Goal: Task Accomplishment & Management: Manage account settings

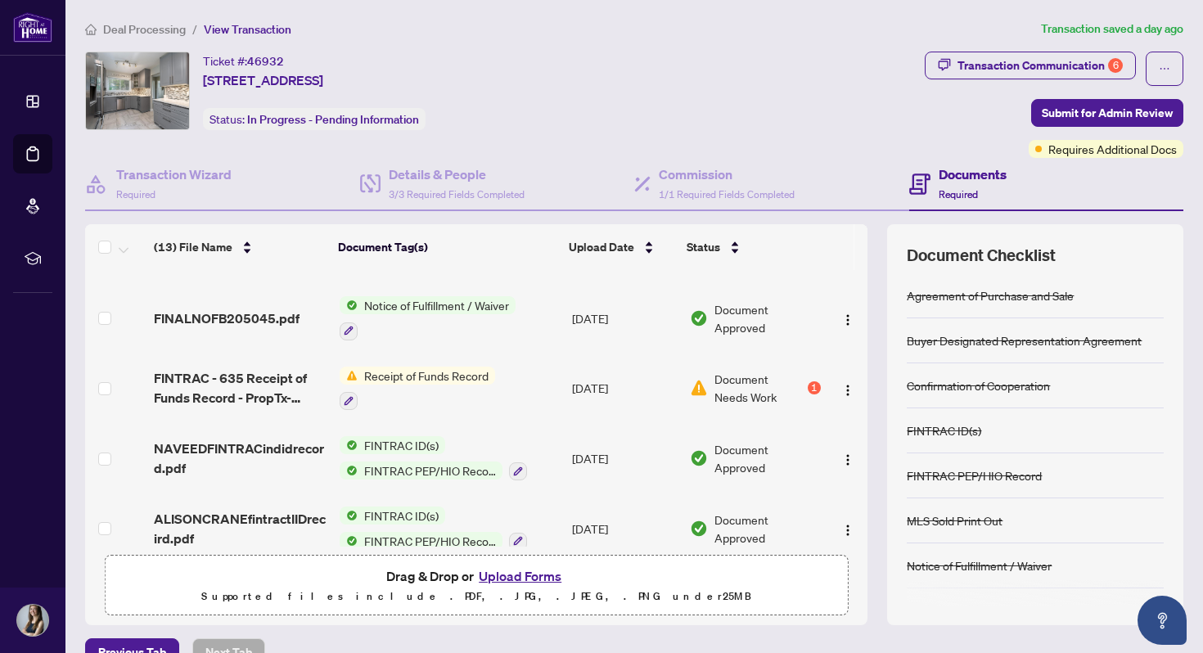
scroll to position [160, 0]
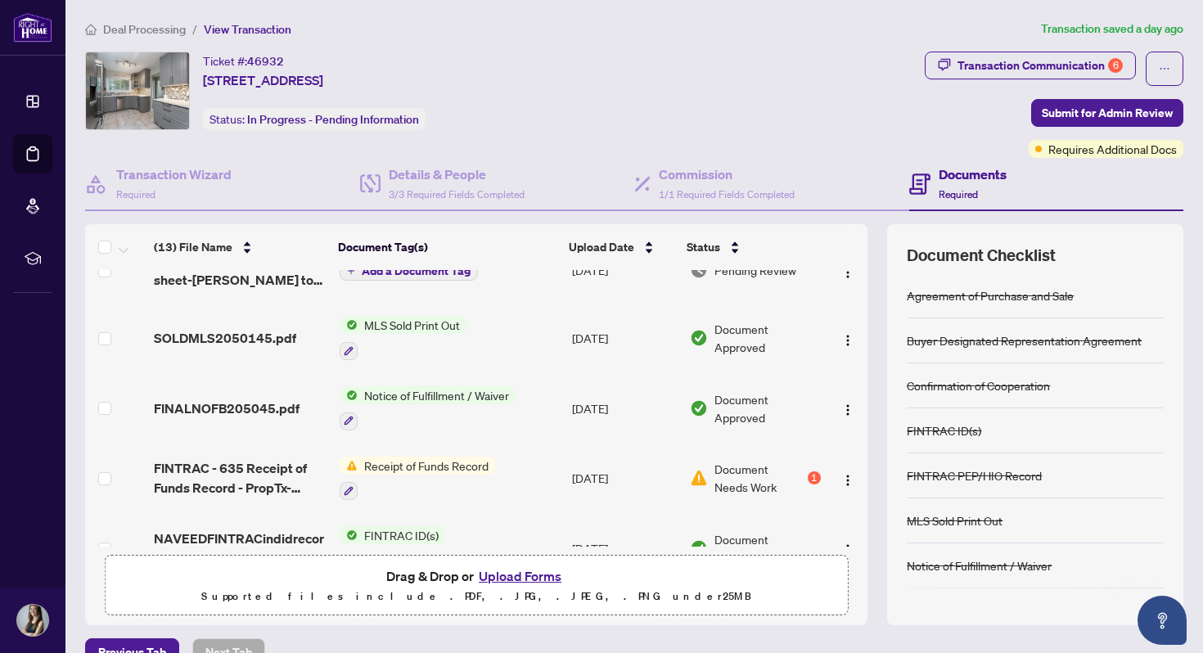
click at [437, 463] on span "Receipt of Funds Record" at bounding box center [426, 466] width 137 height 18
click at [460, 470] on span "Receipt of Funds Record" at bounding box center [426, 466] width 137 height 18
click at [718, 471] on span "Document Needs Work" at bounding box center [758, 478] width 89 height 36
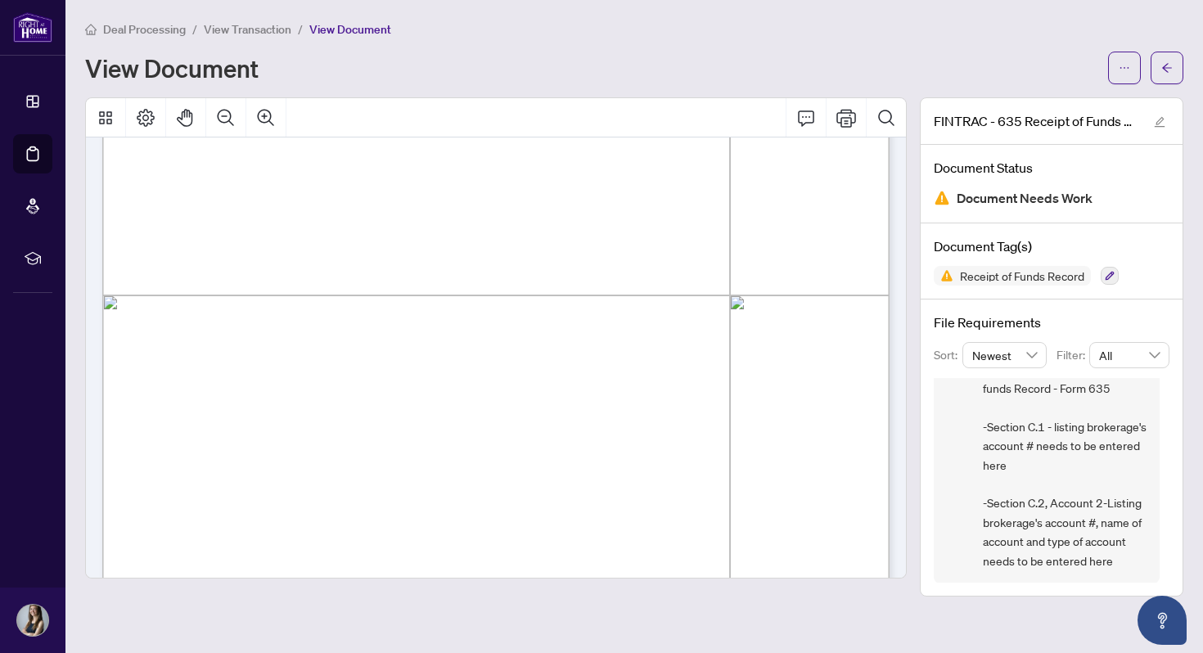
scroll to position [487, 0]
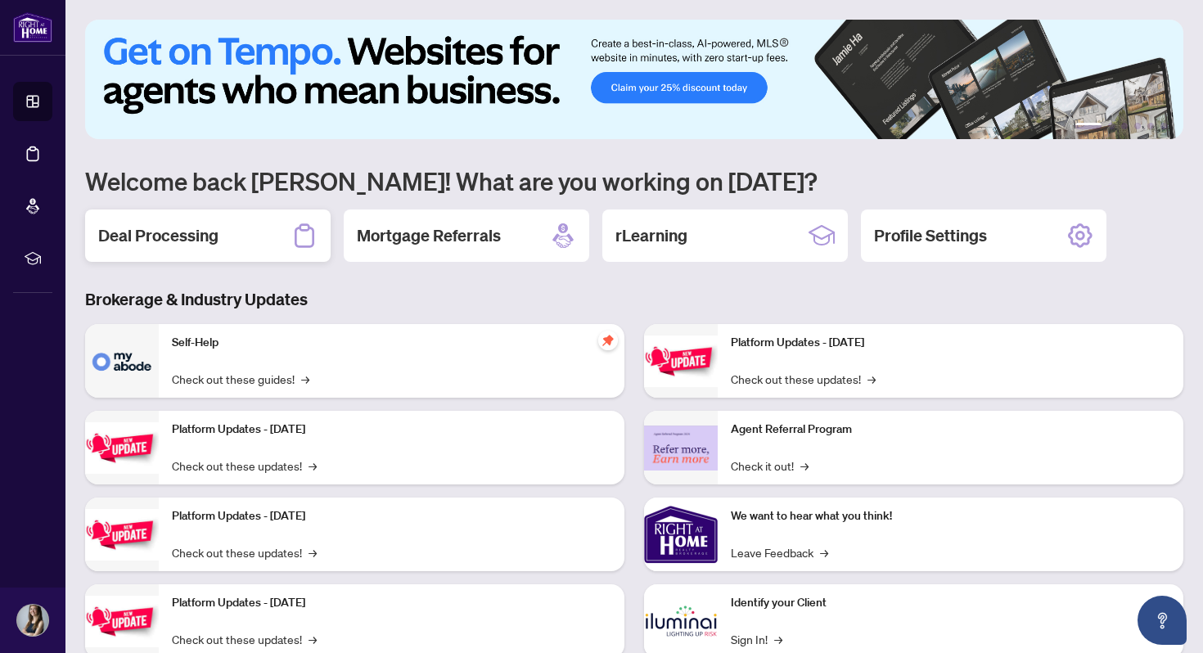
click at [307, 233] on icon at bounding box center [304, 236] width 26 height 26
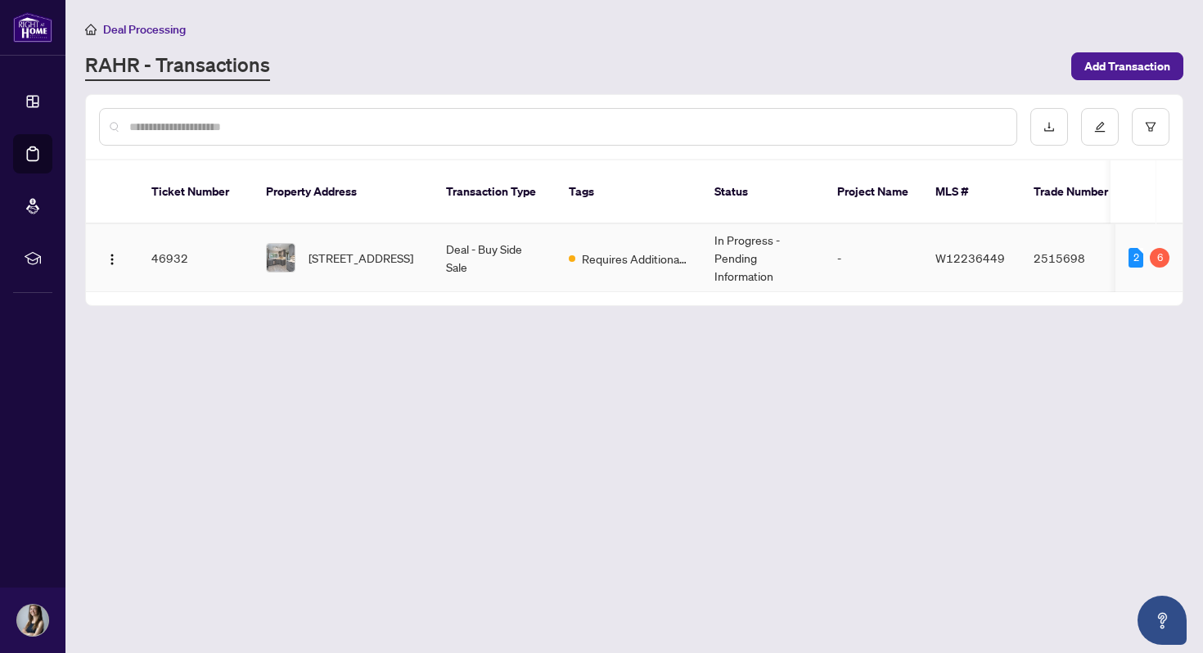
click at [546, 250] on td "Deal - Buy Side Sale" at bounding box center [494, 258] width 123 height 68
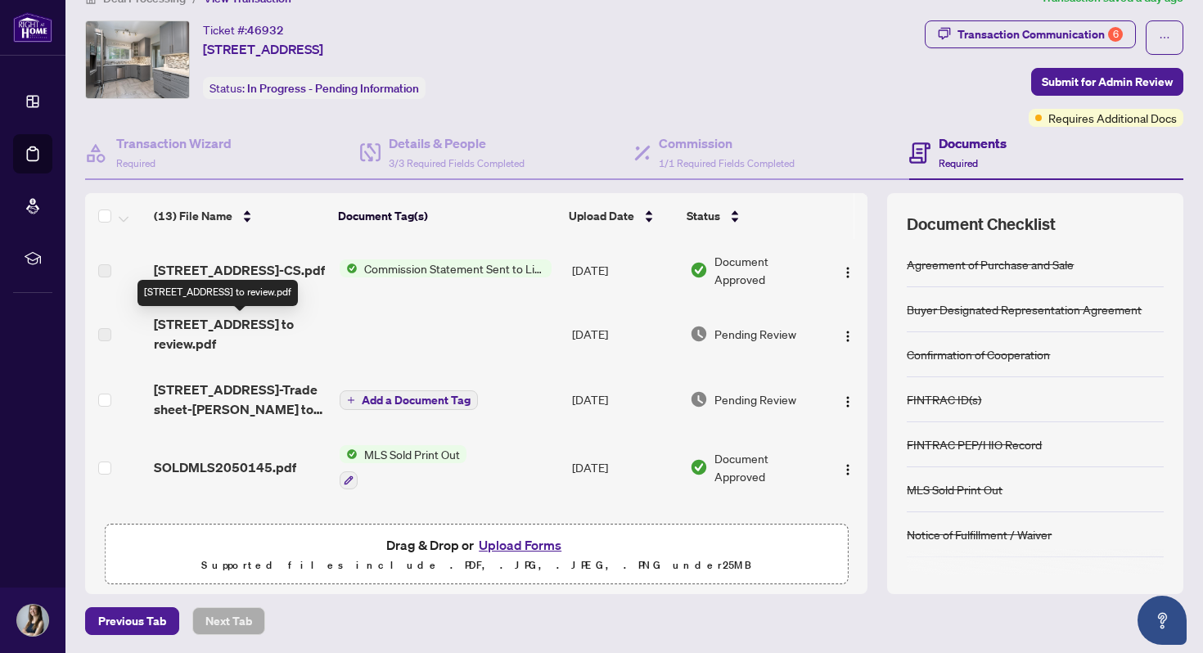
click at [231, 326] on span "[STREET_ADDRESS] to review.pdf" at bounding box center [240, 333] width 173 height 39
click at [847, 343] on span "button" at bounding box center [847, 334] width 13 height 18
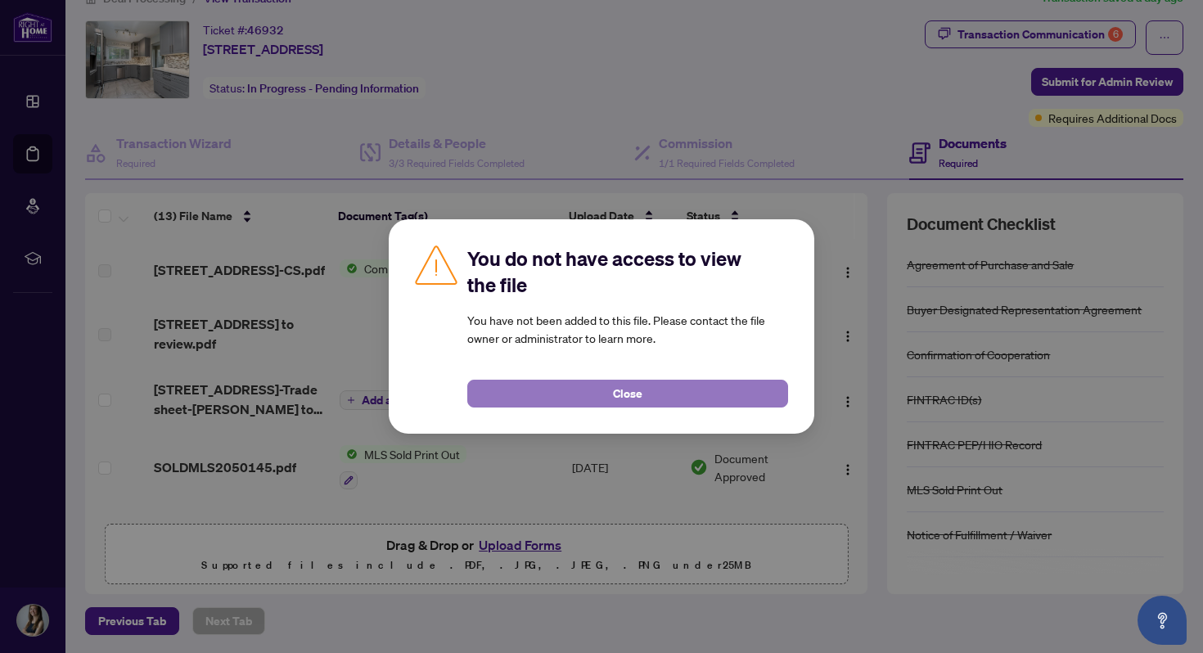
click at [558, 385] on button "Close" at bounding box center [627, 394] width 321 height 28
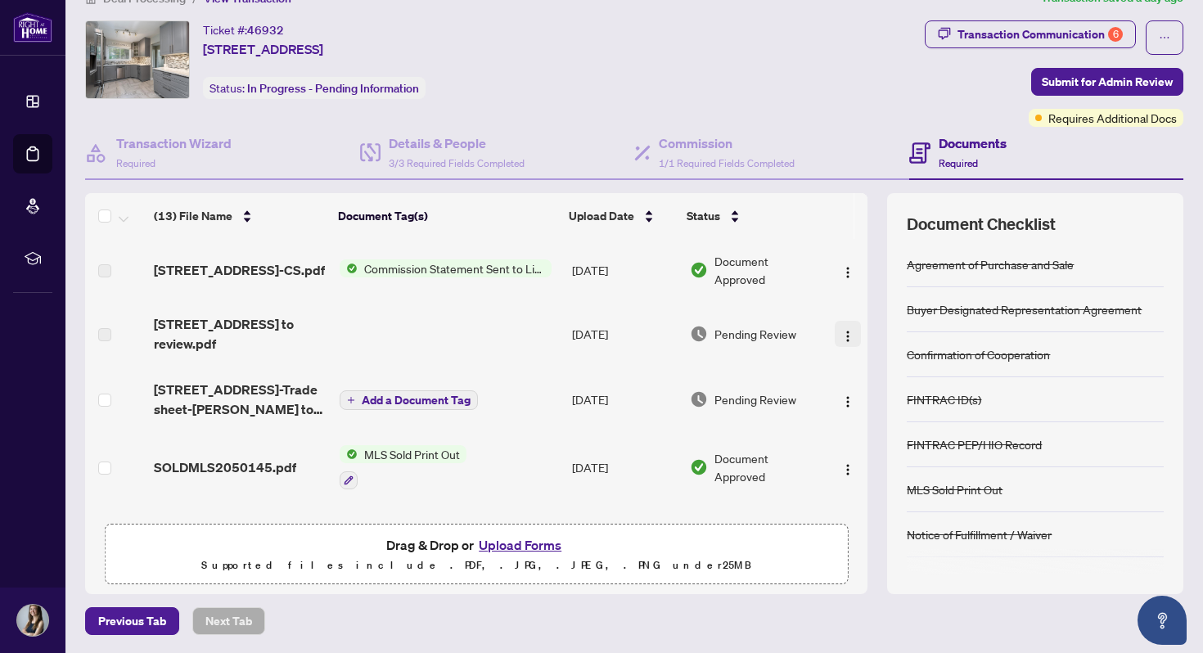
click at [841, 335] on img "button" at bounding box center [847, 336] width 13 height 13
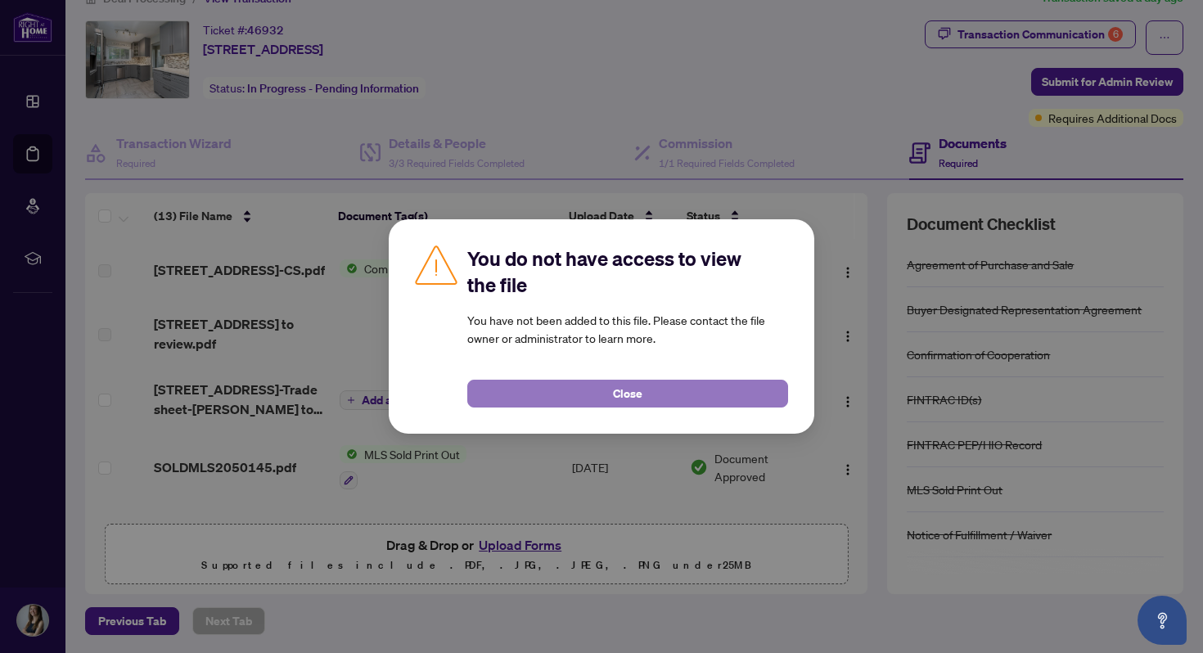
click at [707, 398] on button "Close" at bounding box center [627, 394] width 321 height 28
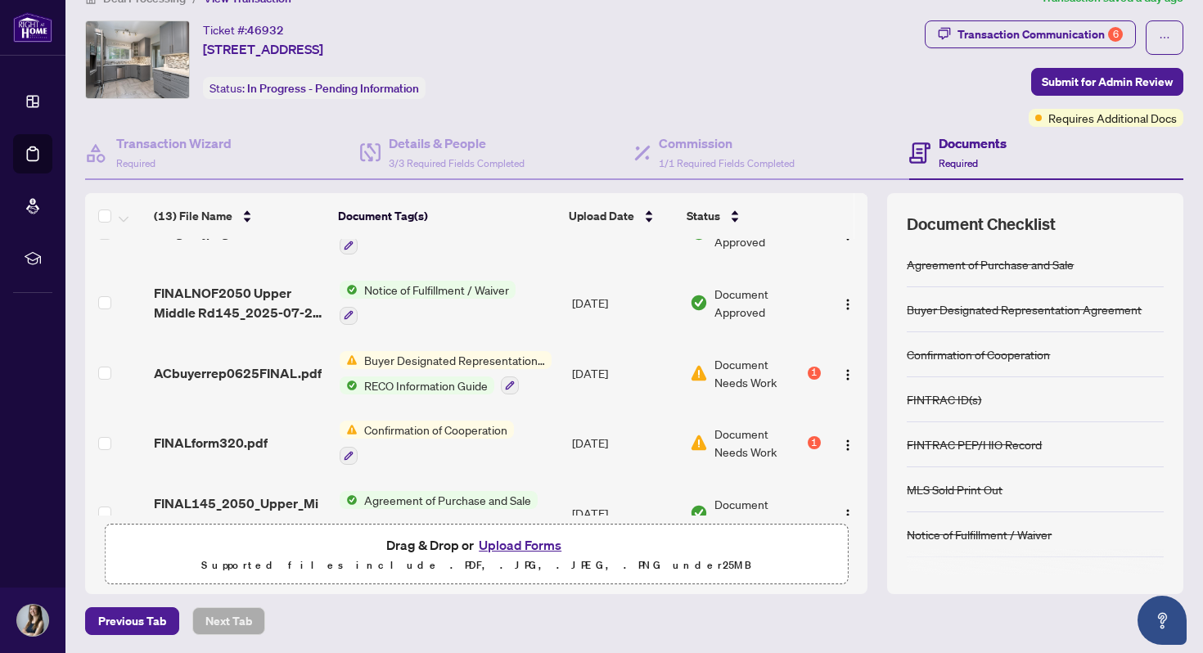
scroll to position [619, 0]
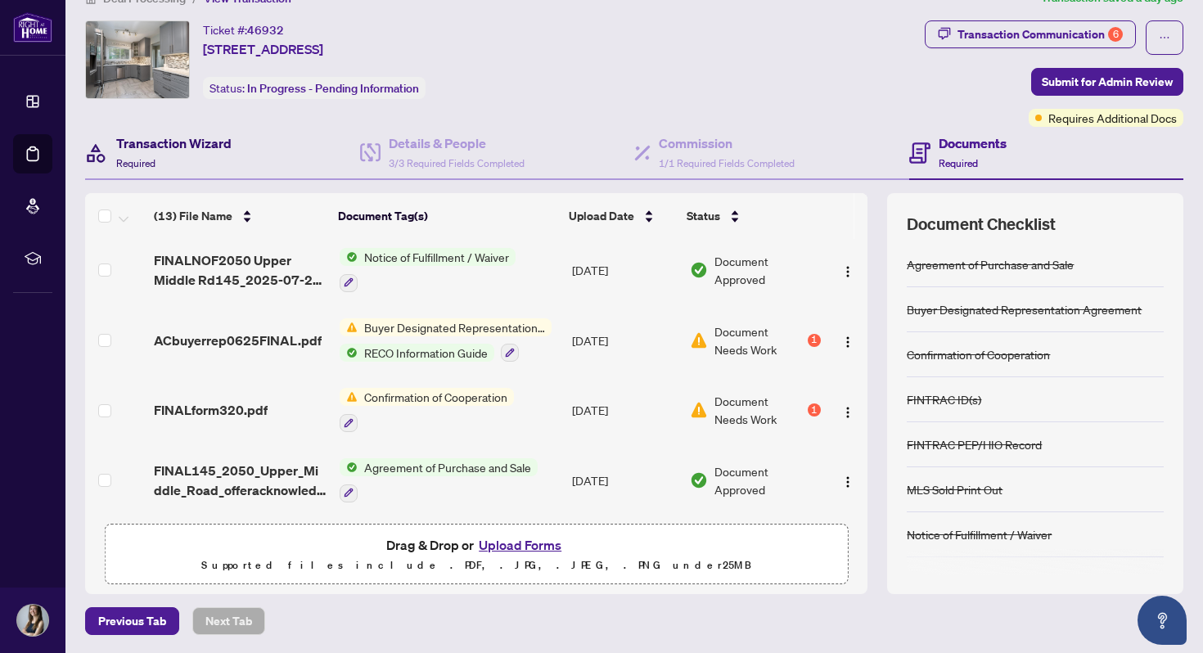
click at [212, 157] on div "Transaction Wizard Required" at bounding box center [173, 152] width 115 height 38
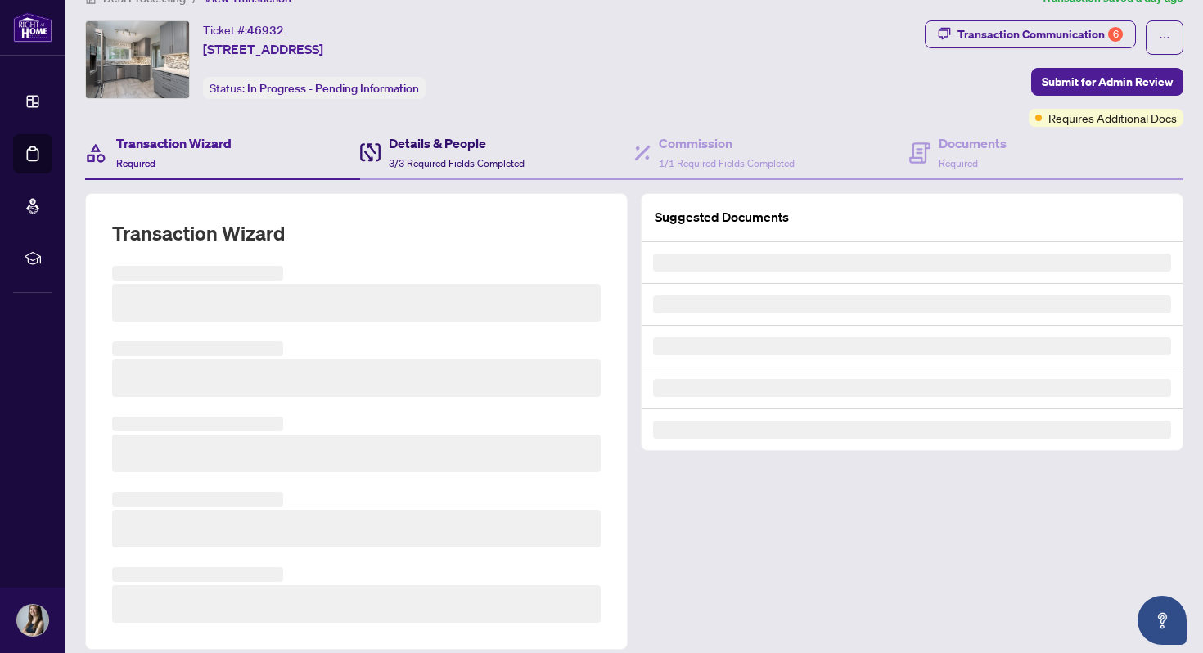
click at [466, 148] on h4 "Details & People" at bounding box center [457, 143] width 136 height 20
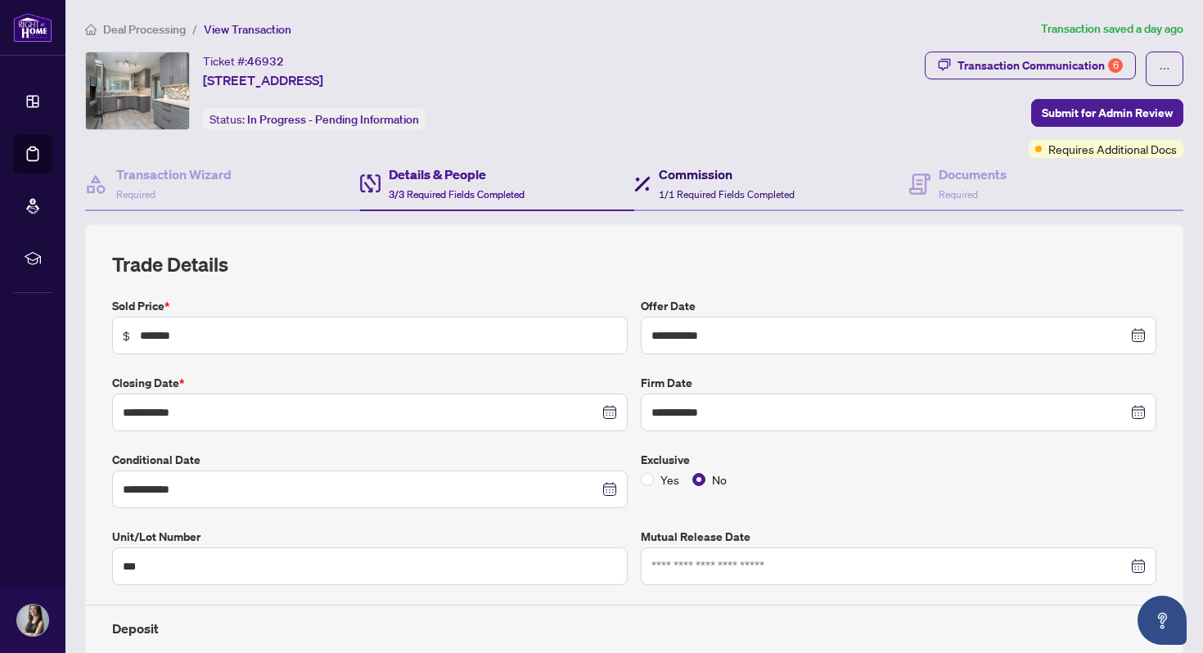
click at [696, 190] on span "1/1 Required Fields Completed" at bounding box center [727, 194] width 136 height 12
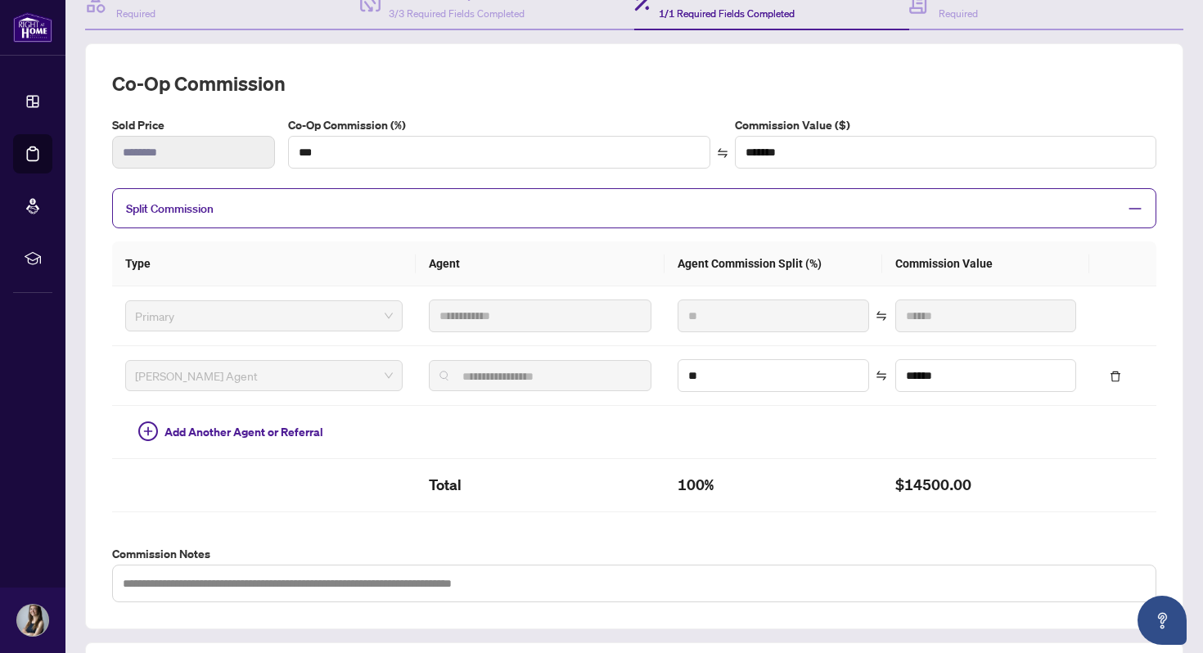
scroll to position [155, 0]
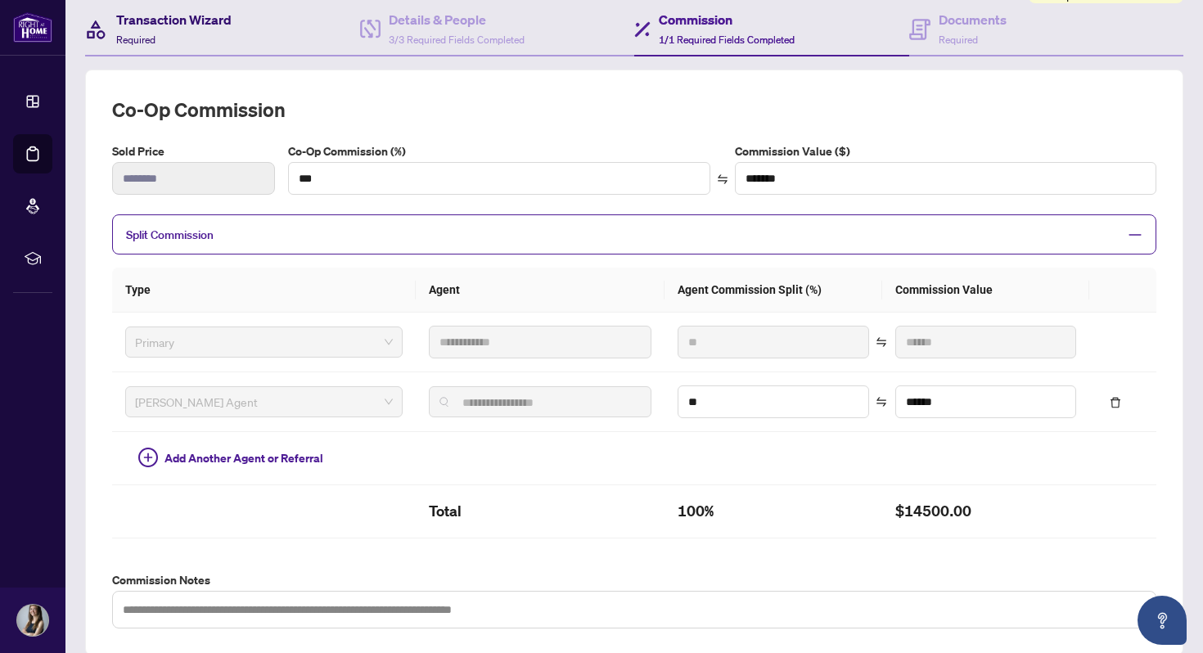
click at [159, 24] on h4 "Transaction Wizard" at bounding box center [173, 20] width 115 height 20
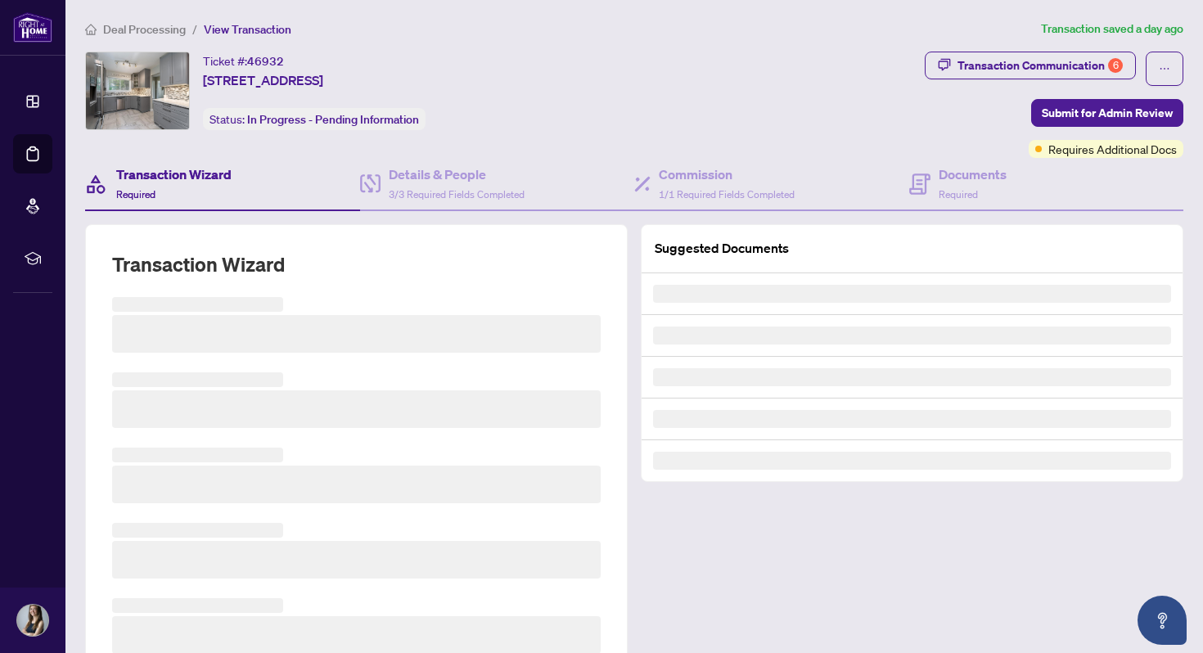
click at [170, 26] on span "Deal Processing" at bounding box center [144, 29] width 83 height 15
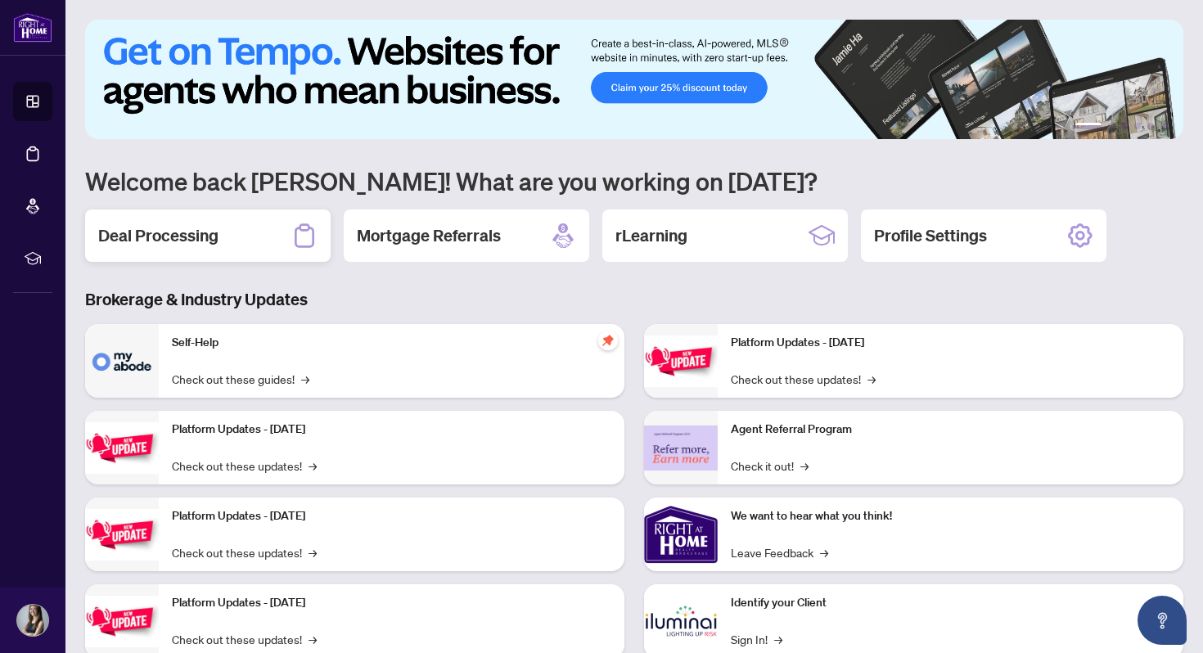
click at [231, 241] on div "Deal Processing" at bounding box center [207, 235] width 245 height 52
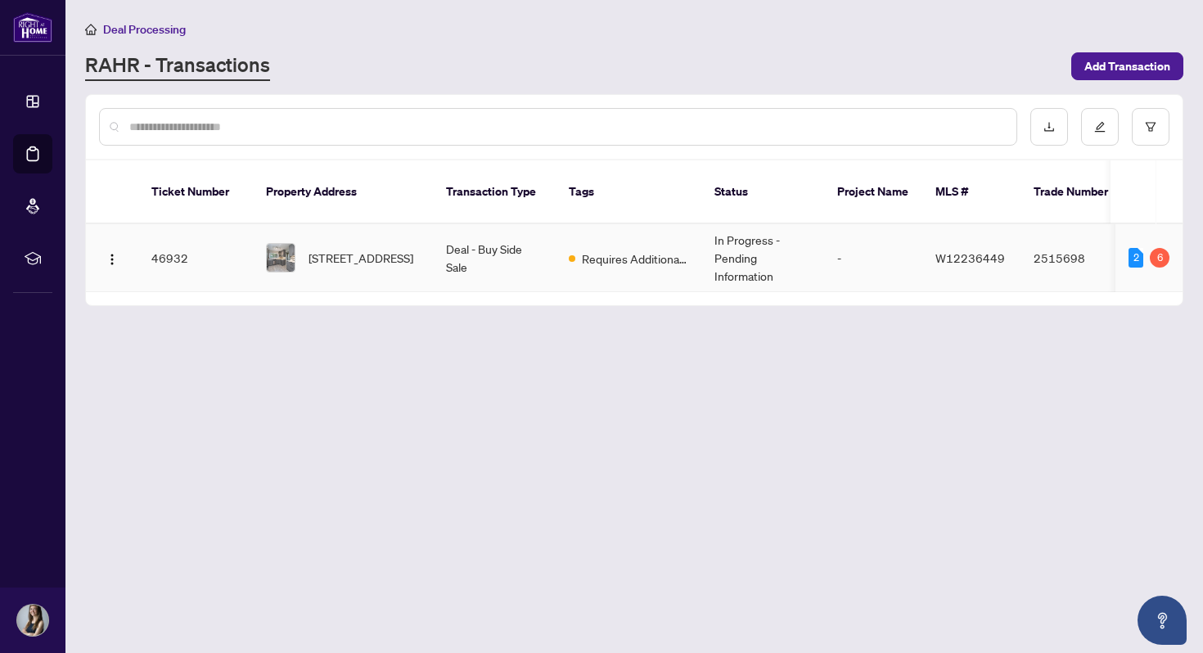
click at [194, 240] on td "46932" at bounding box center [195, 258] width 115 height 68
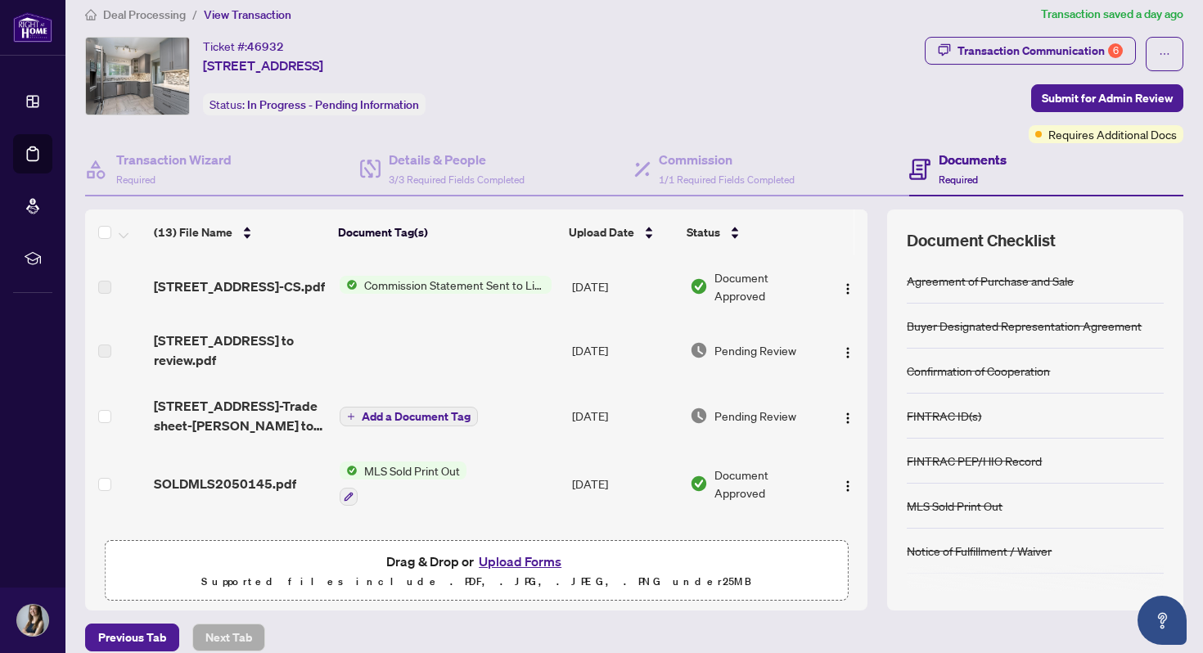
scroll to position [16, 0]
click at [477, 166] on h4 "Details & People" at bounding box center [457, 159] width 136 height 20
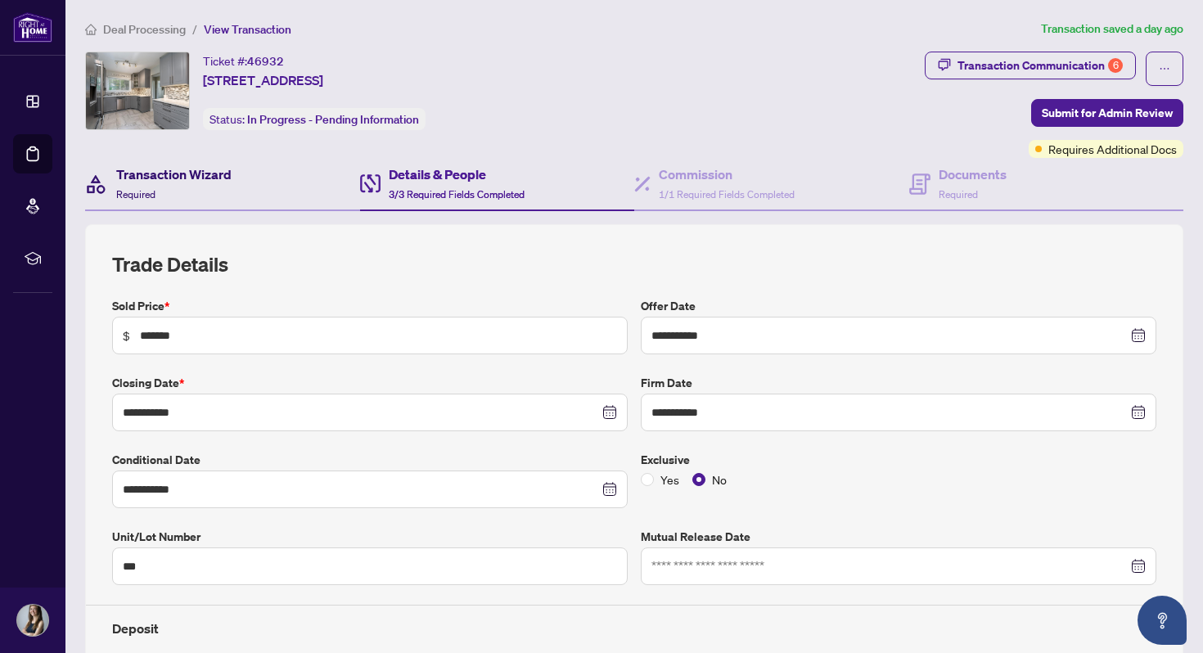
click at [180, 182] on h4 "Transaction Wizard" at bounding box center [173, 174] width 115 height 20
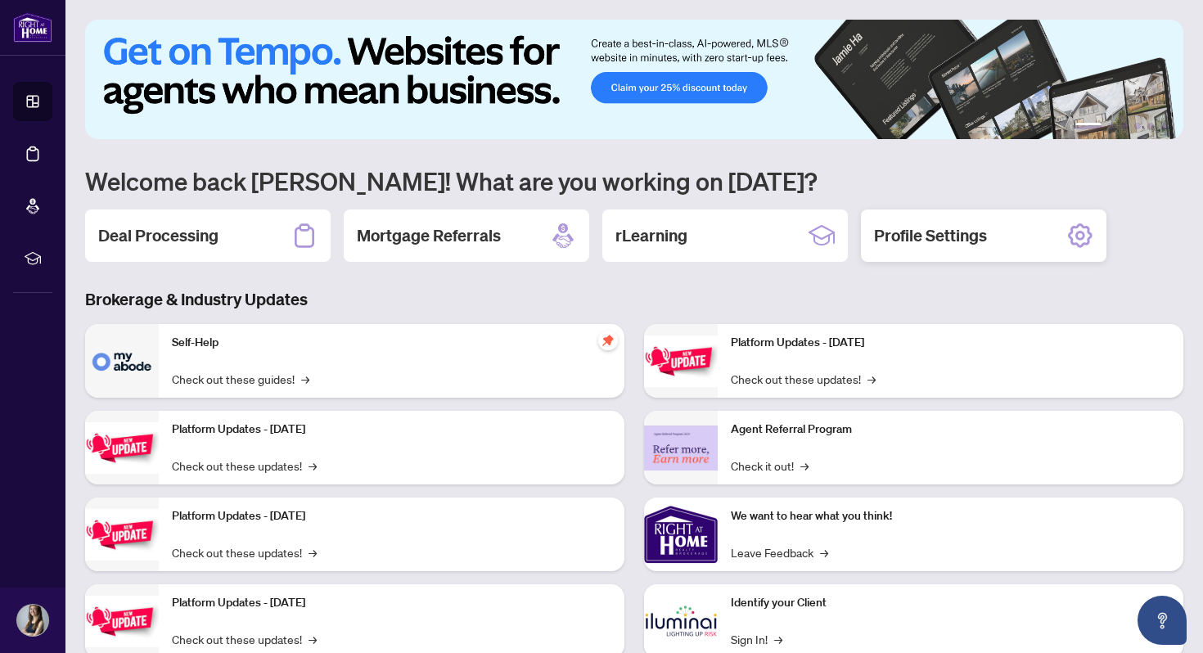
click at [970, 241] on h2 "Profile Settings" at bounding box center [930, 235] width 113 height 23
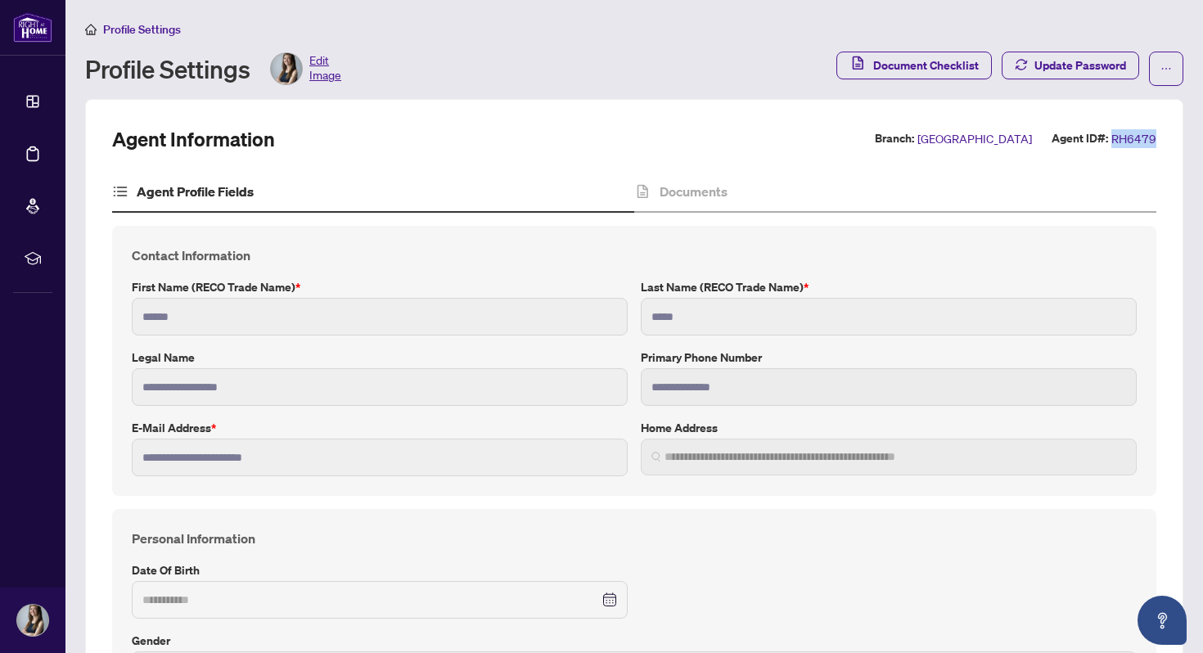
drag, startPoint x: 1158, startPoint y: 137, endPoint x: 1115, endPoint y: 136, distance: 42.6
click at [146, 27] on span "Profile Settings" at bounding box center [142, 29] width 78 height 15
click at [143, 38] on div "Profile Settings Profile Settings Edit Image Document Checklist Update Password" at bounding box center [634, 53] width 1098 height 66
click at [138, 24] on span "Profile Settings" at bounding box center [142, 29] width 78 height 15
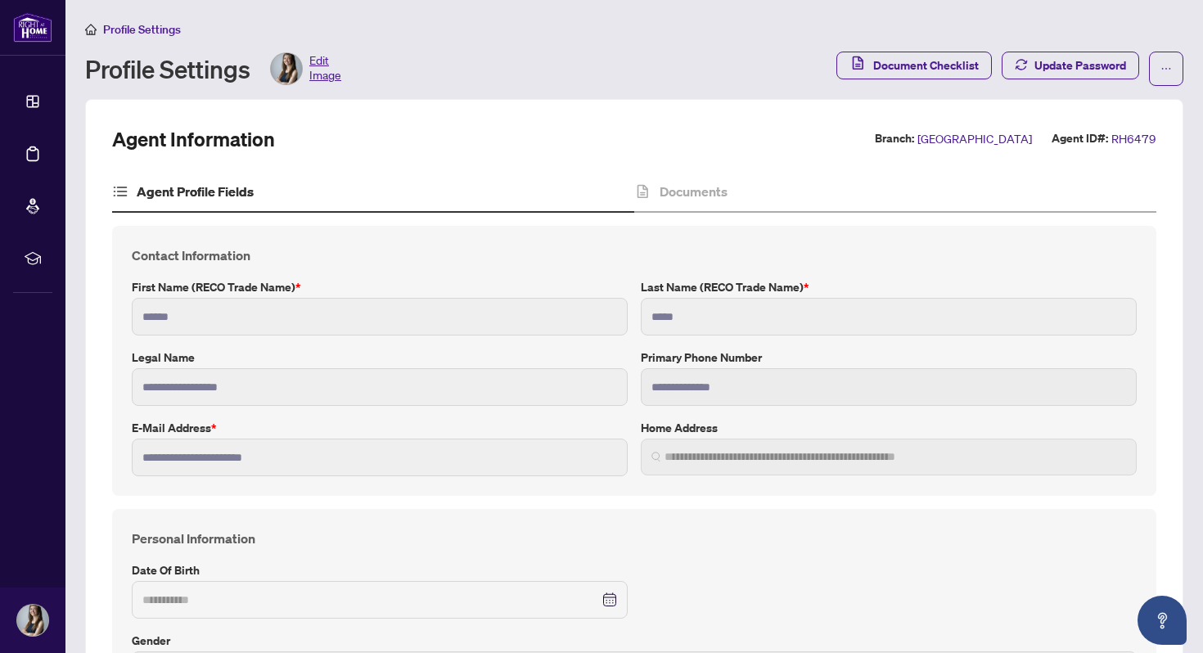
click at [89, 36] on li "Profile Settings" at bounding box center [133, 29] width 96 height 19
